Goal: Check status: Check status

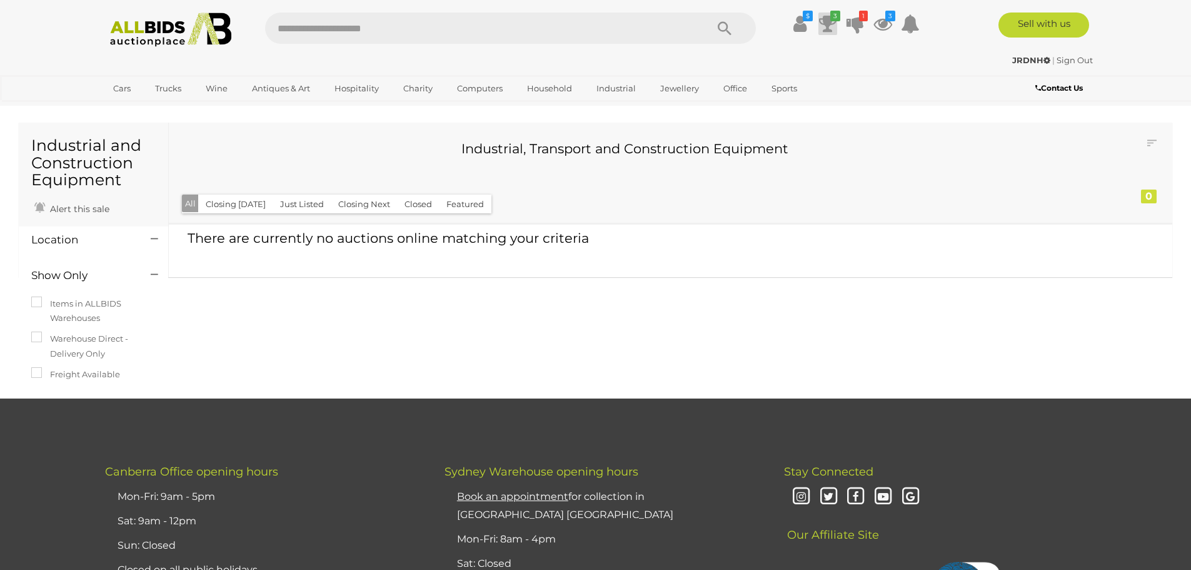
click at [825, 21] on icon at bounding box center [828, 24] width 18 height 23
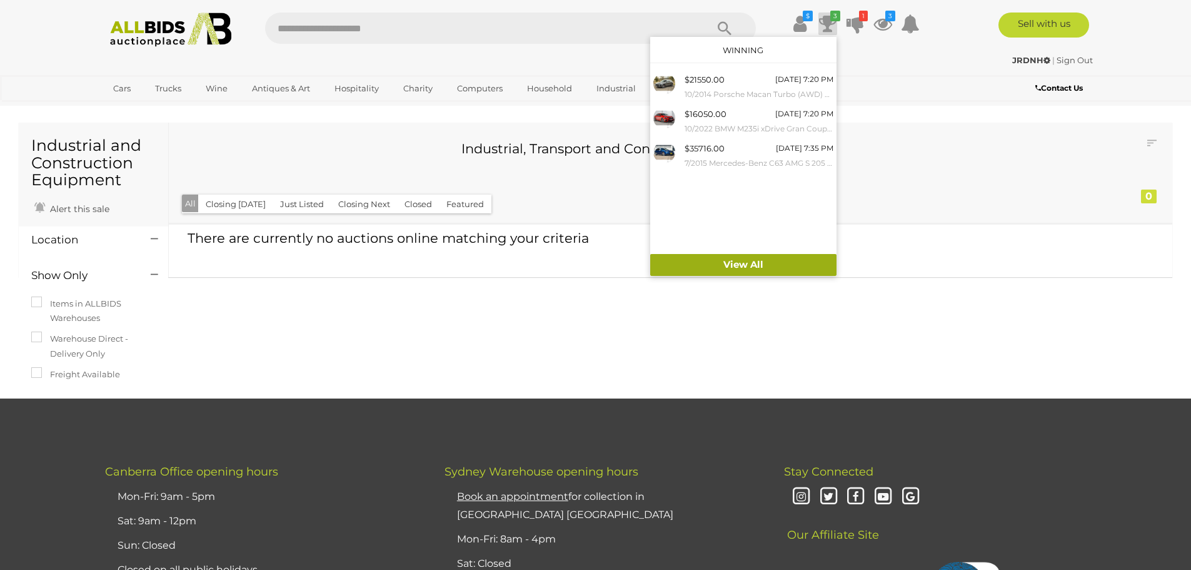
click at [737, 263] on link "View All" at bounding box center [743, 265] width 186 height 22
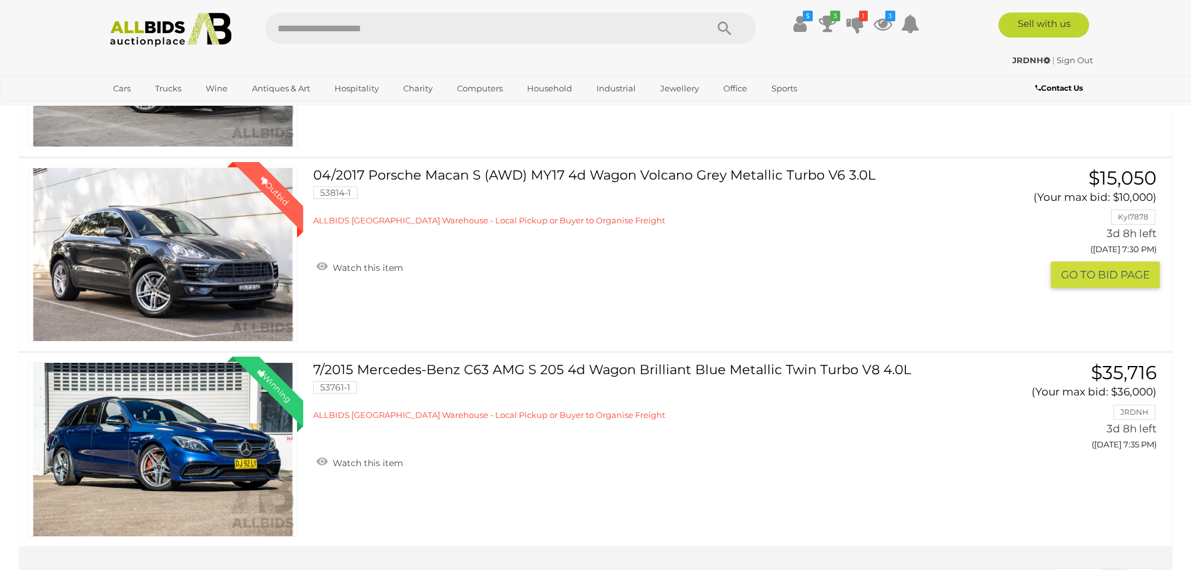
scroll to position [500, 0]
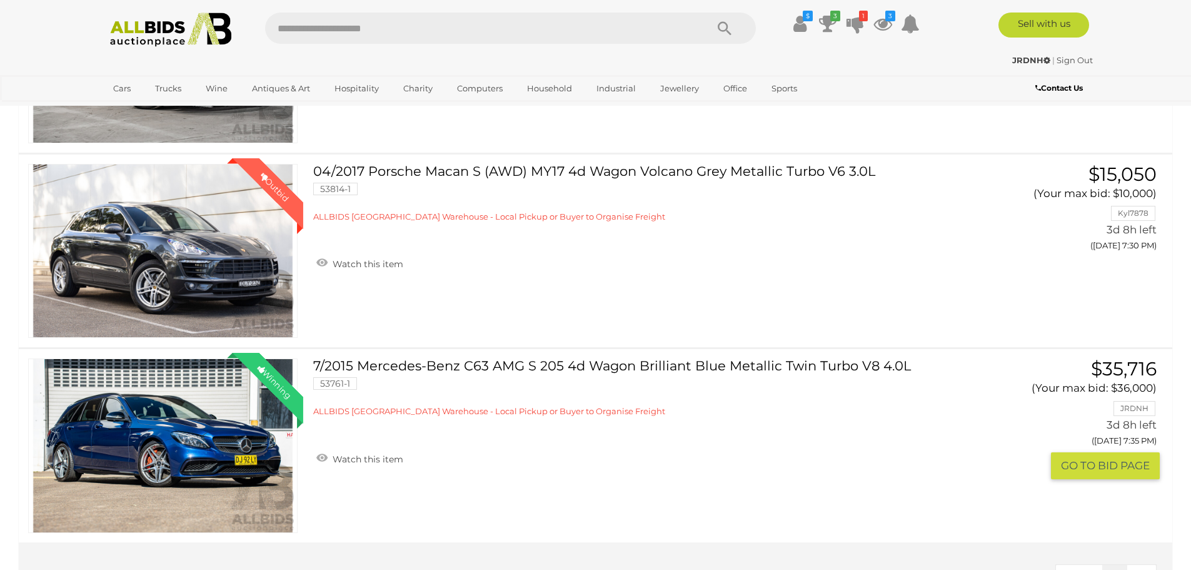
click at [184, 404] on link "Winning Outbid" at bounding box center [163, 445] width 270 height 174
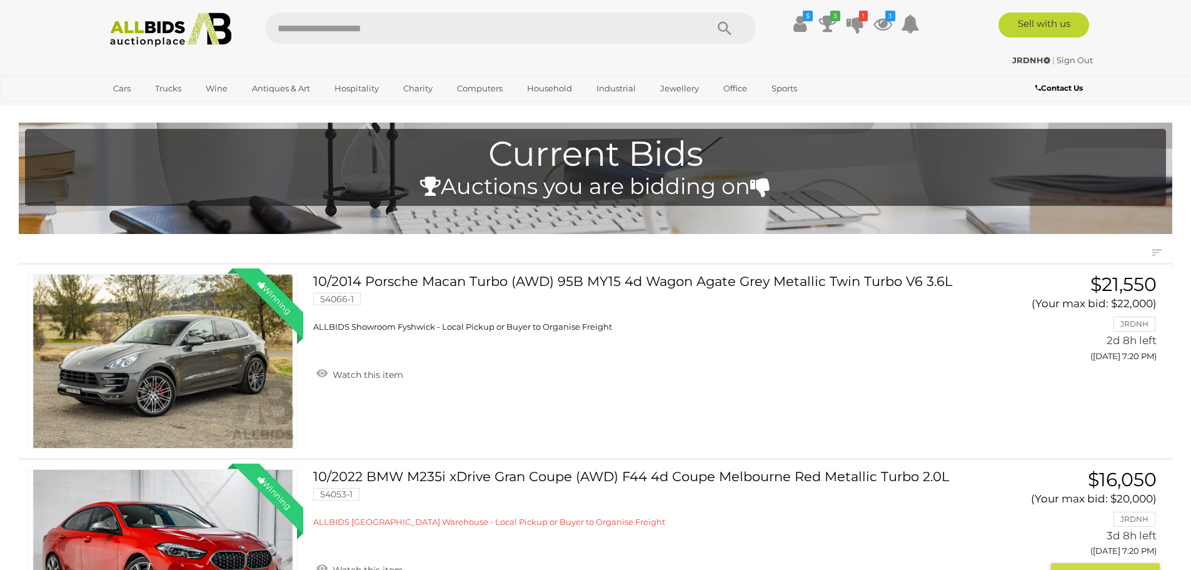
drag, startPoint x: 187, startPoint y: 512, endPoint x: 189, endPoint y: 503, distance: 8.3
click at [186, 512] on link "Winning Outbid" at bounding box center [163, 556] width 270 height 174
click at [193, 320] on link "Winning Outbid" at bounding box center [163, 361] width 270 height 174
